Goal: Navigation & Orientation: Find specific page/section

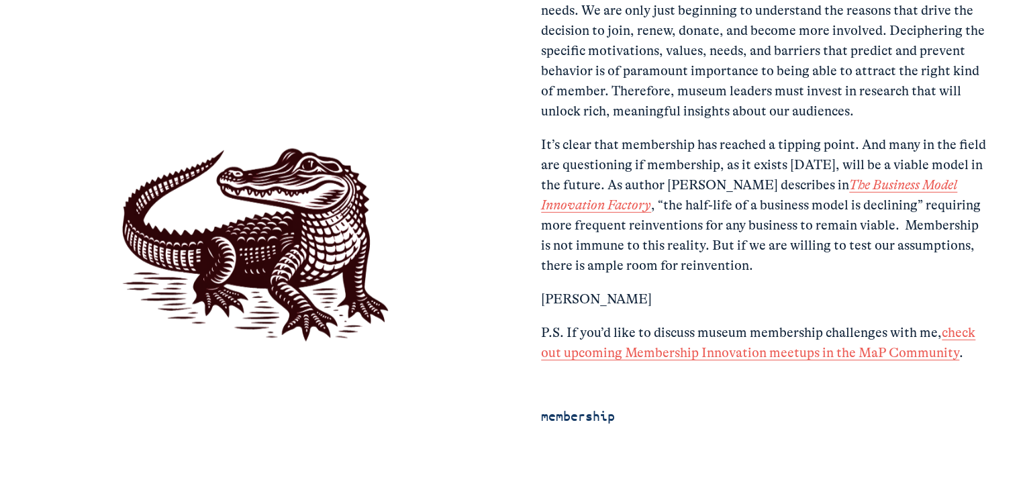
scroll to position [3962, 0]
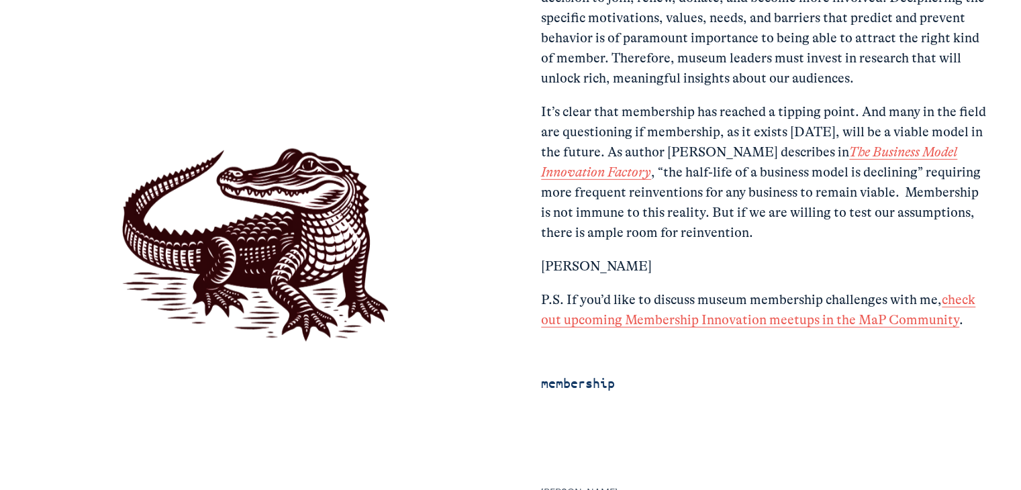
click at [627, 320] on link "check out upcoming Membership Innovation meetups in the MaP Community" at bounding box center [758, 310] width 434 height 36
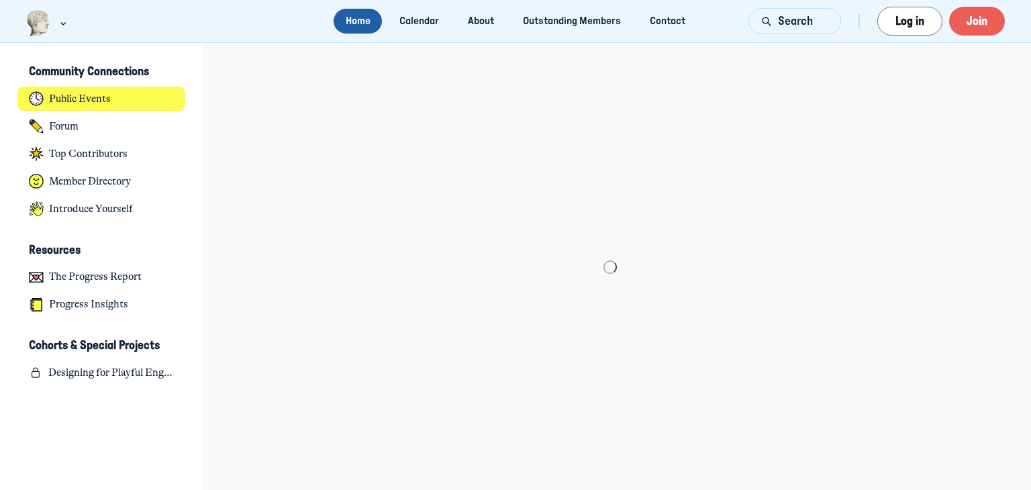
scroll to position [3711, 2639]
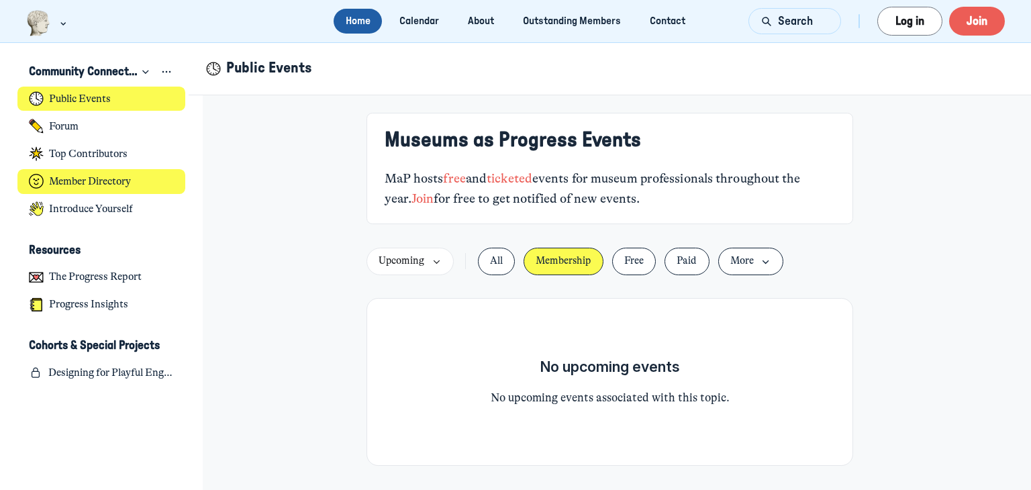
click at [120, 183] on h4 "Member Directory" at bounding box center [90, 181] width 82 height 13
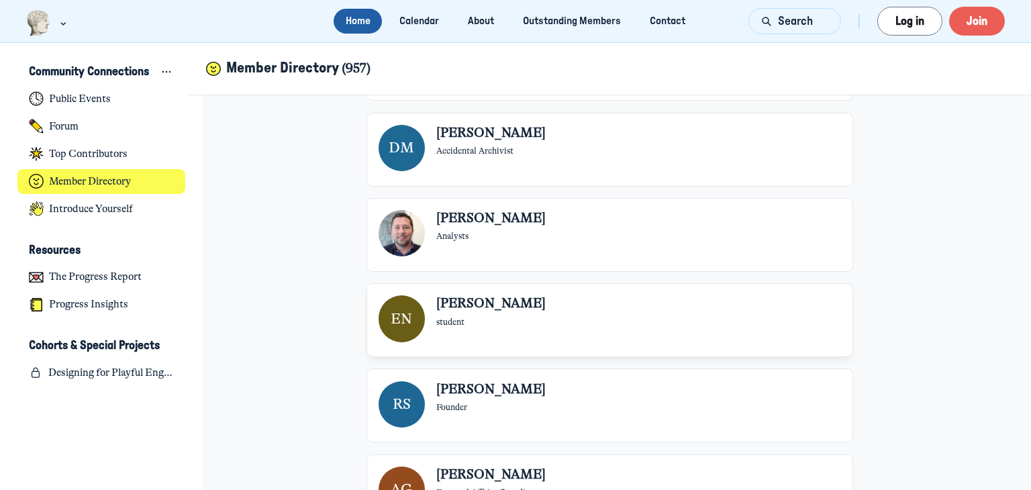
scroll to position [4365, 0]
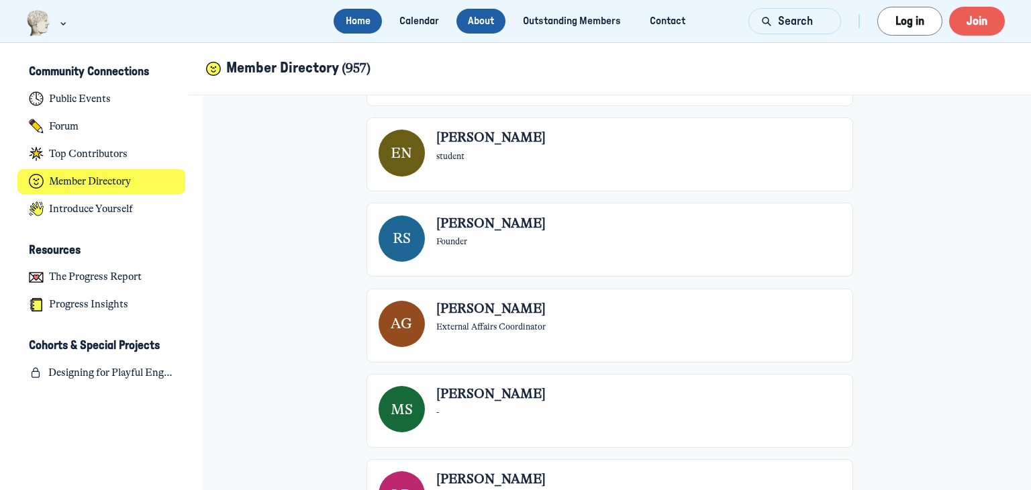
click at [484, 32] on link "About" at bounding box center [482, 21] width 50 height 25
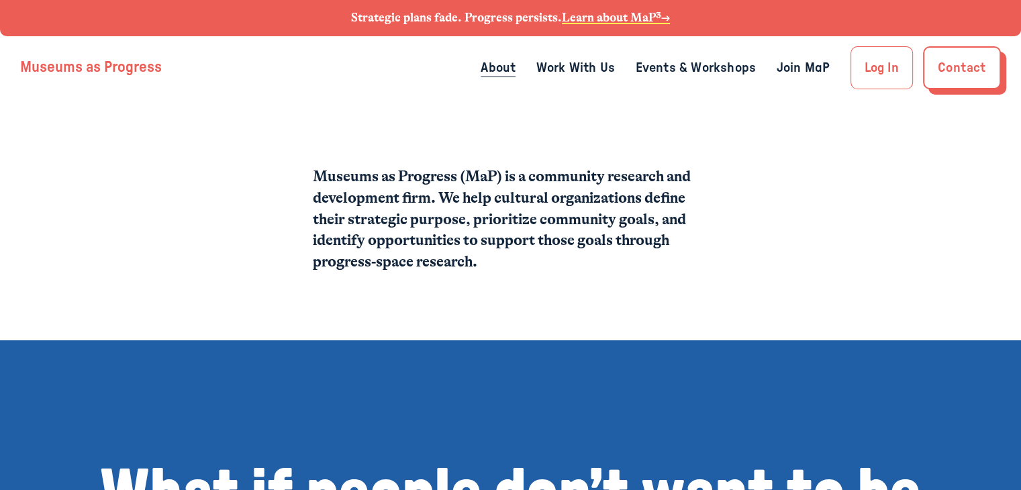
click at [804, 66] on link "Join MaP" at bounding box center [804, 67] width 54 height 21
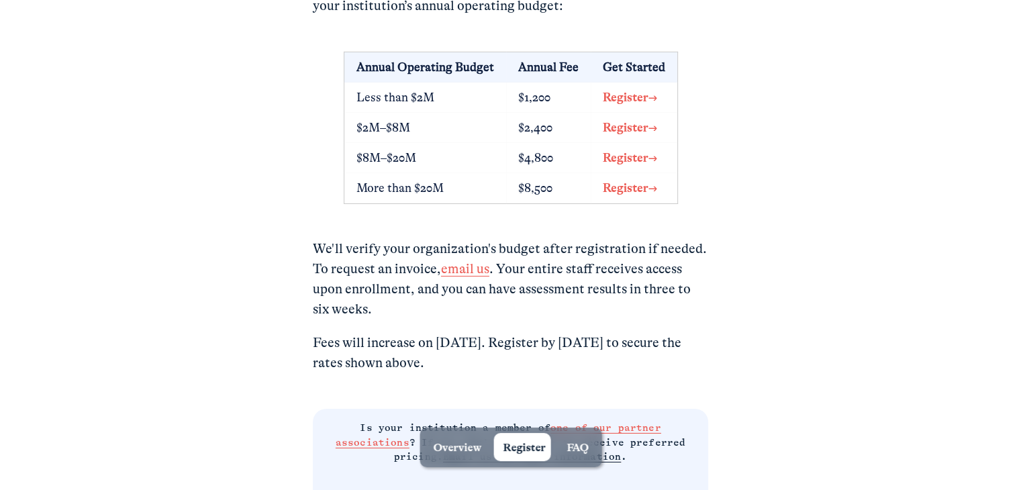
scroll to position [4486, 0]
